Goal: Information Seeking & Learning: Understand process/instructions

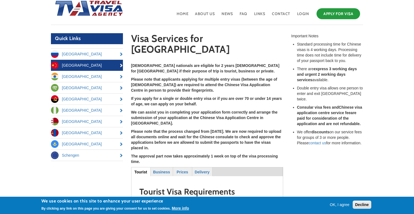
scroll to position [25, 0]
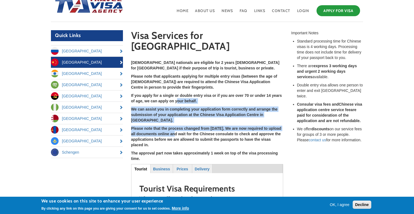
drag, startPoint x: 178, startPoint y: 92, endPoint x: 175, endPoint y: 119, distance: 27.5
click at [176, 119] on div "[DEMOGRAPHIC_DATA] nationals are eligible for 2 years [DEMOGRAPHIC_DATA] for [G…" at bounding box center [207, 110] width 152 height 101
click at [175, 126] on strong "Please note that the process changed from [DATE]. We are now required to upload…" at bounding box center [206, 136] width 150 height 21
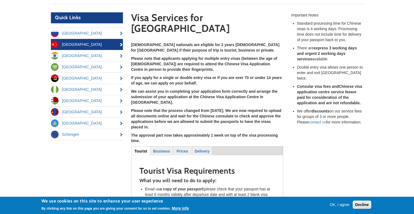
scroll to position [41, 0]
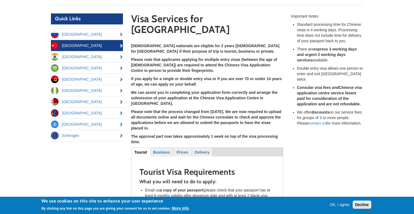
drag, startPoint x: 177, startPoint y: 113, endPoint x: 181, endPoint y: 72, distance: 41.3
click at [181, 72] on div "[DEMOGRAPHIC_DATA] nationals are eligible for 2 years [DEMOGRAPHIC_DATA] for [G…" at bounding box center [207, 93] width 152 height 101
click at [172, 109] on strong "Please note that the process changed from [DATE]. We are now required to upload…" at bounding box center [206, 119] width 150 height 21
drag, startPoint x: 175, startPoint y: 94, endPoint x: 173, endPoint y: 112, distance: 18.5
click at [173, 112] on p "Please note that the process changed from [DATE]. We are now required to upload…" at bounding box center [207, 120] width 152 height 22
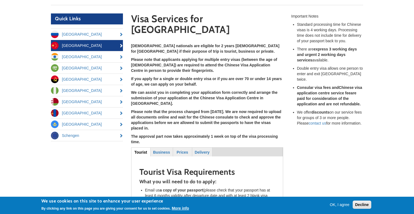
click at [173, 112] on p "Please note that the process changed from [DATE]. We are now required to upload…" at bounding box center [207, 120] width 152 height 22
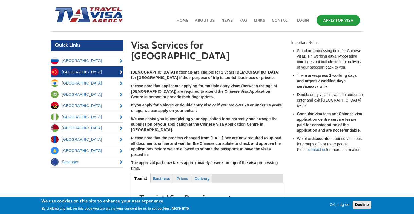
scroll to position [2, 0]
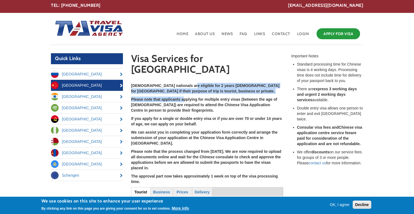
drag, startPoint x: 183, startPoint y: 76, endPoint x: 183, endPoint y: 87, distance: 11.0
click at [183, 87] on div "[DEMOGRAPHIC_DATA] nationals are eligible for 2 years [DEMOGRAPHIC_DATA] for [G…" at bounding box center [207, 133] width 152 height 101
click at [183, 97] on strong "Please note that applicants applying for multiple entry visas (between the age …" at bounding box center [204, 104] width 146 height 15
